Goal: Task Accomplishment & Management: Use online tool/utility

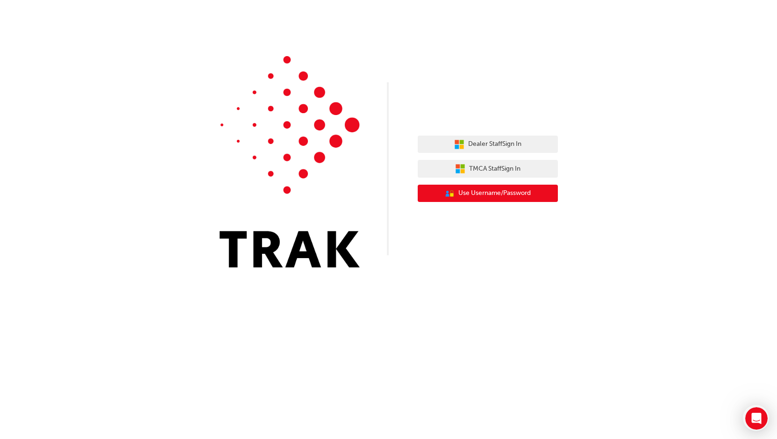
click at [484, 198] on span "Use Username/Password" at bounding box center [494, 193] width 72 height 11
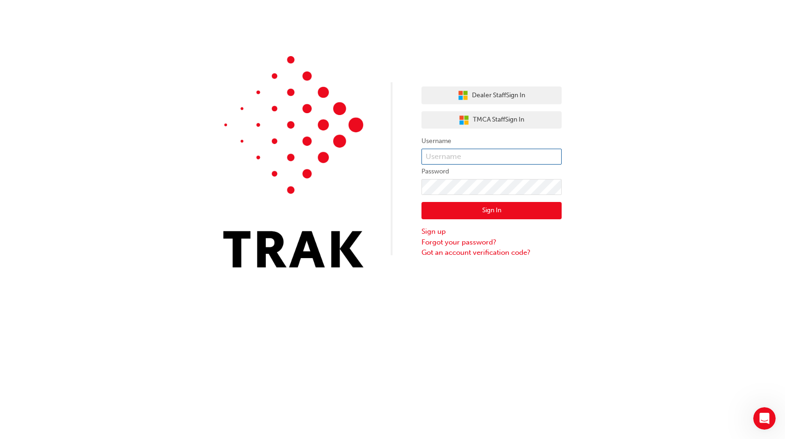
click at [460, 155] on input "text" at bounding box center [491, 157] width 140 height 16
type input "Lachlan.Bull"
click button "Sign In" at bounding box center [491, 211] width 140 height 18
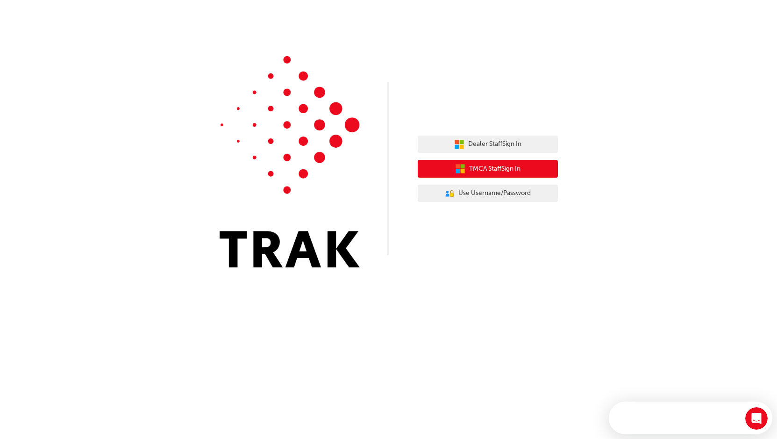
click at [483, 177] on button "TMCA Staff Sign In" at bounding box center [488, 169] width 140 height 18
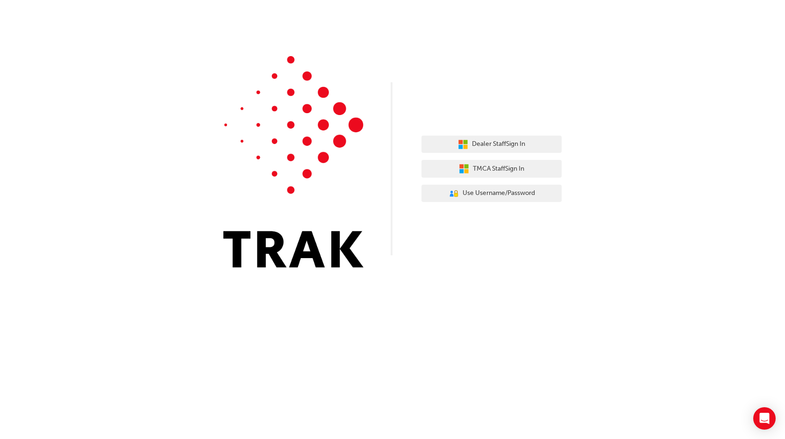
click at [468, 204] on div "Dealer Staff Sign In TMCA Staff Sign In User Authentication Icon - Blue Person,…" at bounding box center [491, 168] width 140 height 81
click at [465, 199] on button "User Authentication Icon - Blue Person, Gold Lock Use Username/Password" at bounding box center [491, 193] width 140 height 18
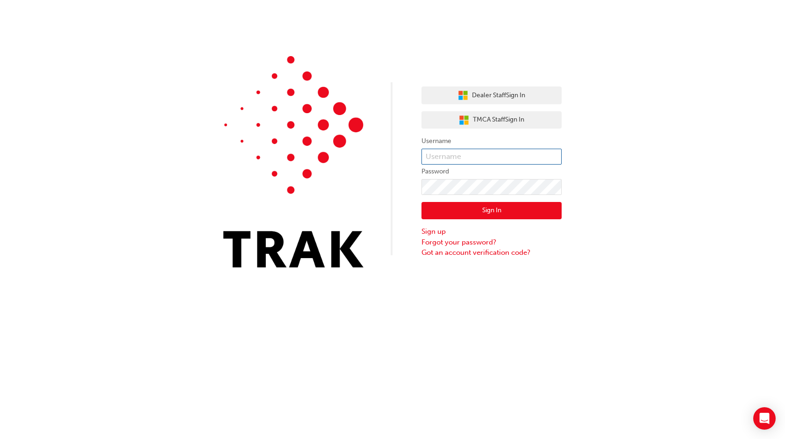
click at [494, 159] on input "text" at bounding box center [491, 157] width 140 height 16
type input "Lachlan.Bull"
click button "Sign In" at bounding box center [491, 211] width 140 height 18
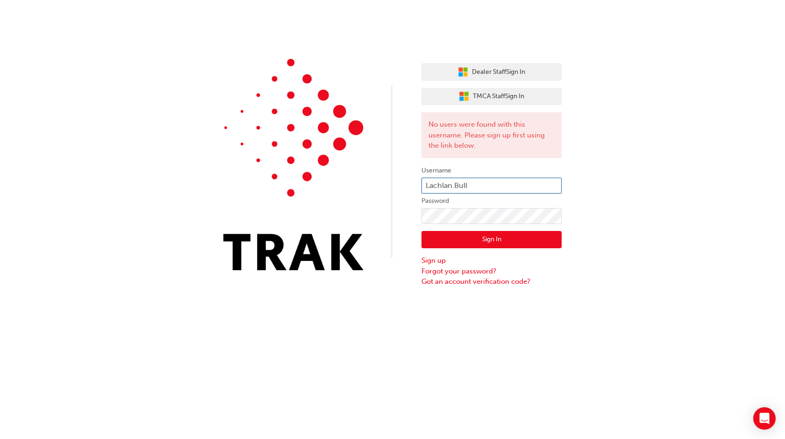
click at [528, 181] on input "Lachlan.Bull" at bounding box center [491, 185] width 140 height 16
click at [528, 180] on input "Lachlan.Bull" at bounding box center [491, 185] width 140 height 16
type input "L"
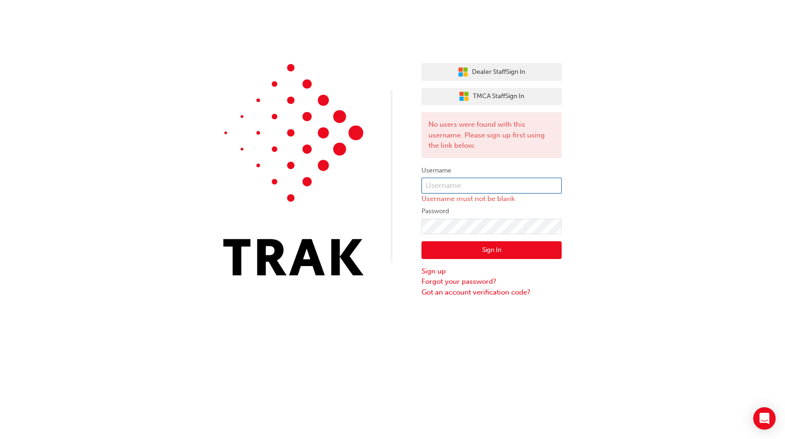
click at [462, 185] on input "text" at bounding box center [491, 185] width 140 height 16
click at [459, 184] on input "text" at bounding box center [491, 185] width 140 height 16
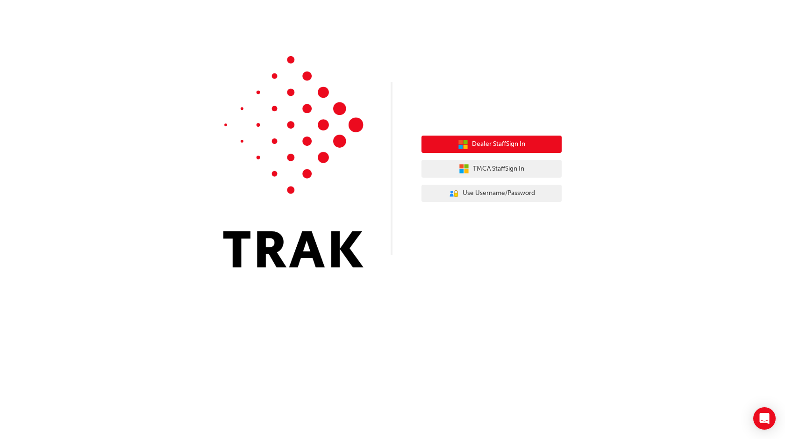
click at [486, 142] on span "Dealer Staff Sign In" at bounding box center [498, 144] width 53 height 11
